Goal: Transaction & Acquisition: Purchase product/service

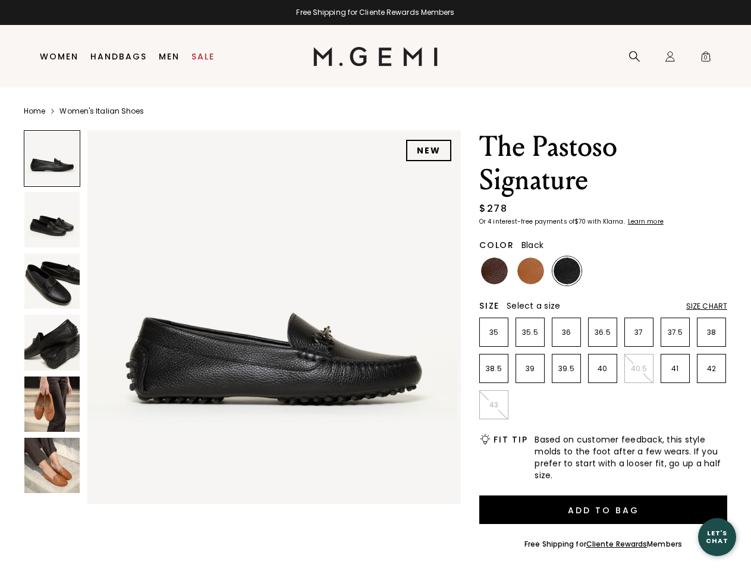
click at [375, 12] on div "Free Shipping for Cliente Rewards Members" at bounding box center [375, 13] width 751 height 10
click at [635, 57] on icon at bounding box center [635, 57] width 12 height 12
click at [670, 57] on div "Icons/20x20/profile@2x Sign In Orders Rewards Refer a Friend Address Book Call …" at bounding box center [671, 57] width 24 height 62
click at [706, 57] on span "0" at bounding box center [706, 59] width 12 height 12
click at [0, 0] on input "text" at bounding box center [0, 0] width 0 height 0
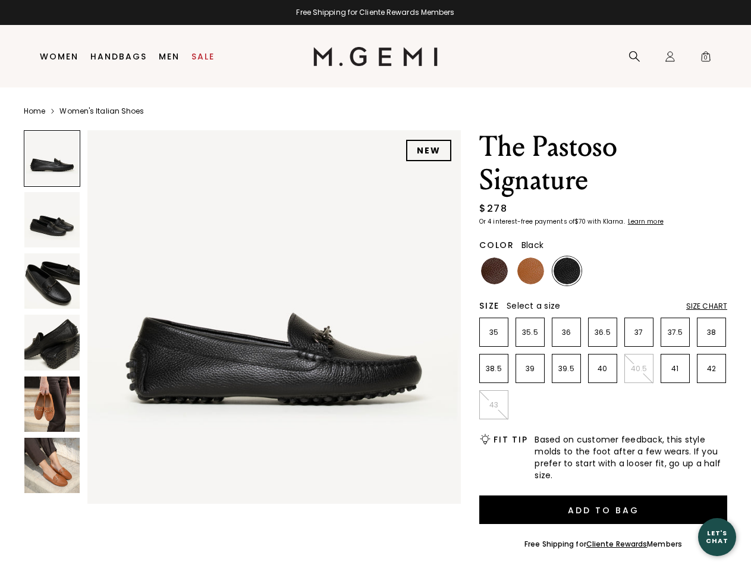
click at [242, 314] on img at bounding box center [274, 317] width 374 height 374
click at [0, 0] on div "Search" at bounding box center [0, 0] width 0 height 0
click at [52, 220] on img at bounding box center [51, 219] width 55 height 55
click at [52, 281] on img at bounding box center [51, 280] width 55 height 55
click at [52, 342] on img at bounding box center [51, 342] width 55 height 55
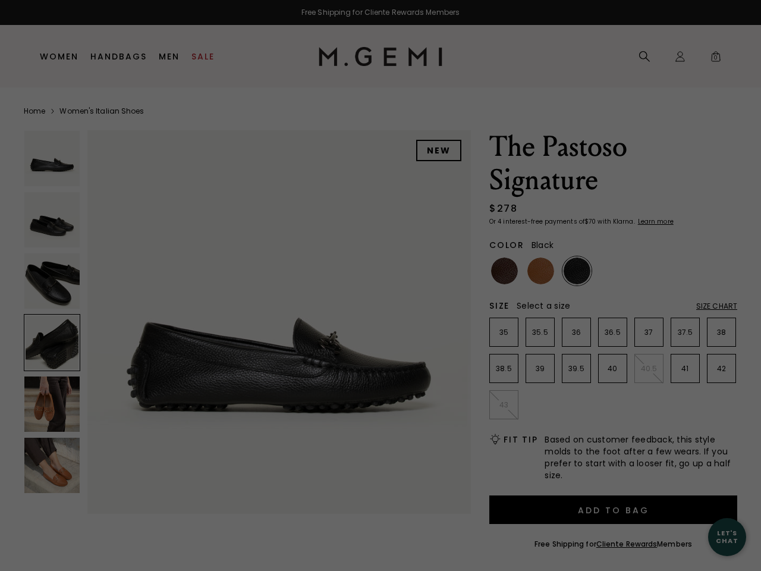
scroll to position [935, 0]
